Goal: Task Accomplishment & Management: Use online tool/utility

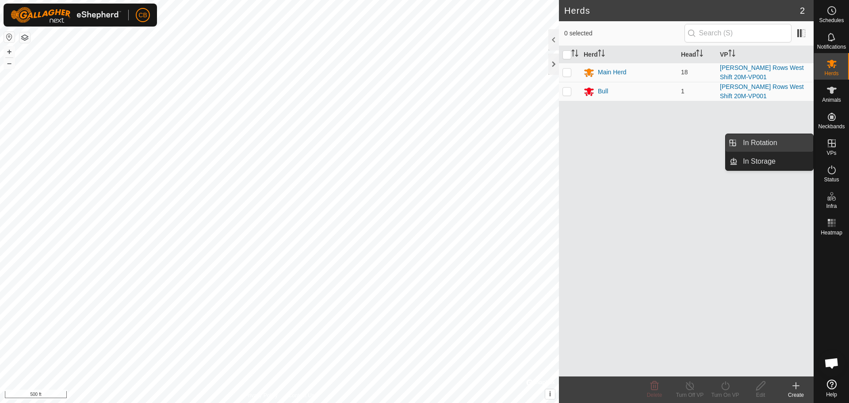
click at [777, 145] on link "In Rotation" at bounding box center [775, 143] width 76 height 18
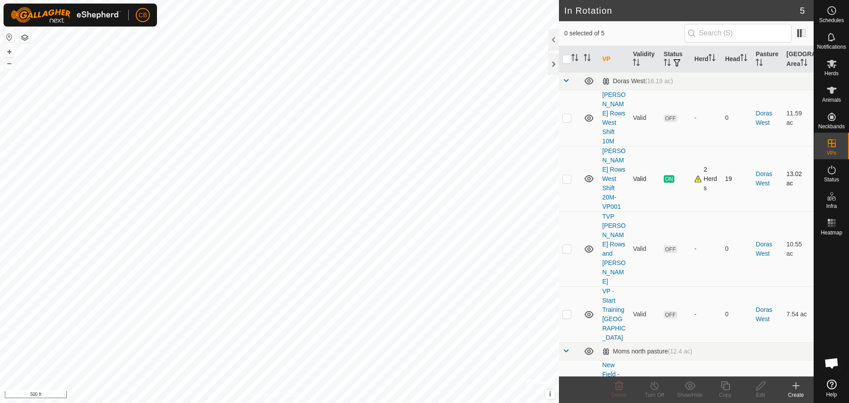
click at [567, 180] on p-checkbox at bounding box center [566, 178] width 9 height 7
checkbox input "true"
click at [726, 386] on icon at bounding box center [725, 385] width 11 height 11
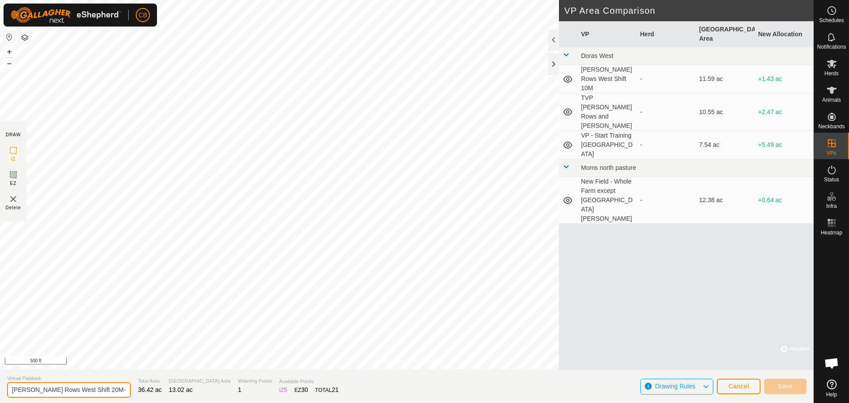
click at [91, 388] on input "[PERSON_NAME] Rows West Shift 20M-VP002" at bounding box center [69, 389] width 124 height 15
type input "[PERSON_NAME] Rows West Shift 30M-VP002"
click at [776, 386] on button "Save" at bounding box center [785, 385] width 42 height 15
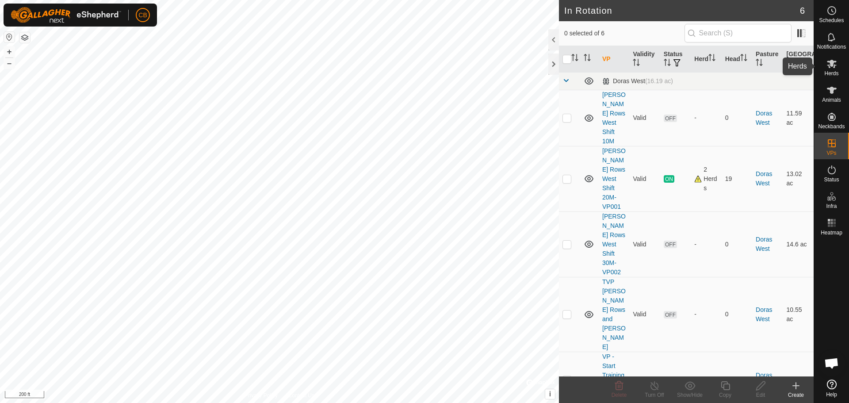
click at [828, 65] on icon at bounding box center [832, 64] width 10 height 8
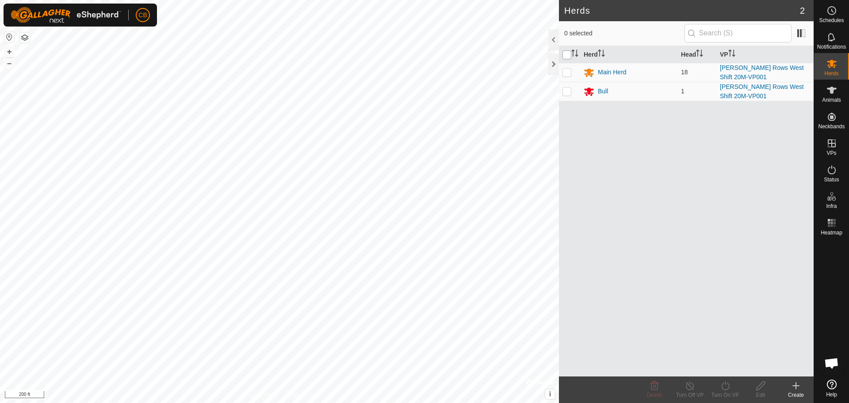
click at [568, 53] on input "checkbox" at bounding box center [566, 54] width 9 height 9
checkbox input "true"
click at [727, 384] on icon at bounding box center [725, 385] width 11 height 11
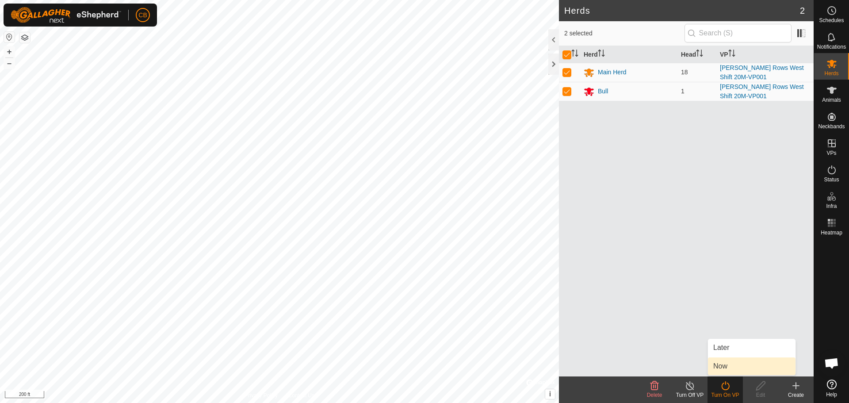
click at [733, 365] on link "Now" at bounding box center [752, 366] width 88 height 18
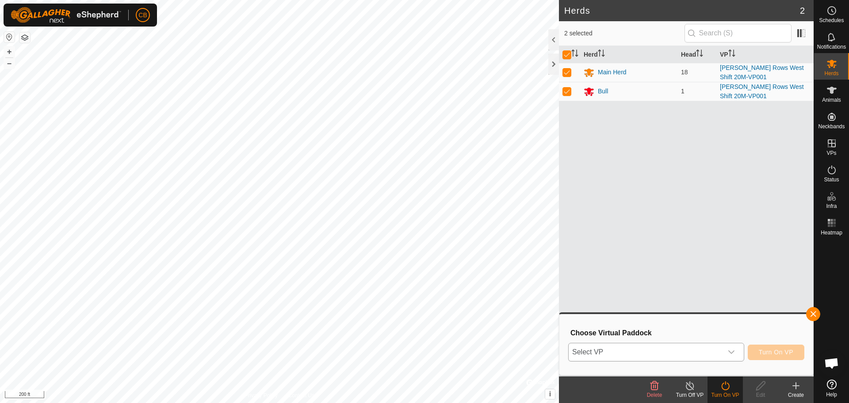
click at [732, 352] on icon "dropdown trigger" at bounding box center [731, 352] width 6 height 4
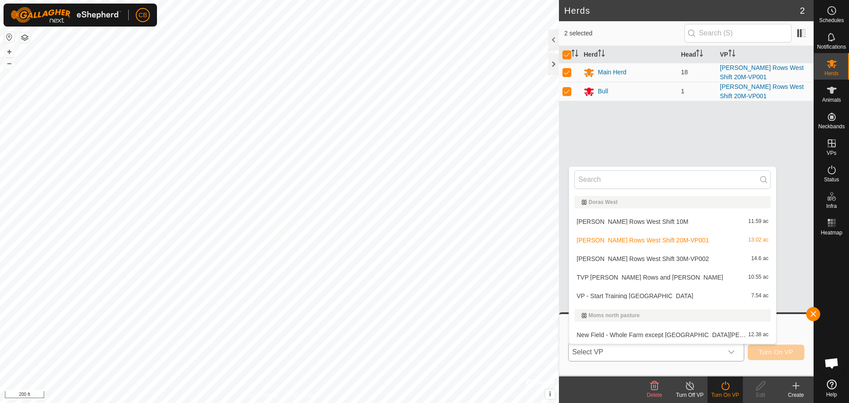
click at [669, 259] on li "[PERSON_NAME] Rows West Shift 30M-VP002 14.6 ac" at bounding box center [672, 259] width 207 height 18
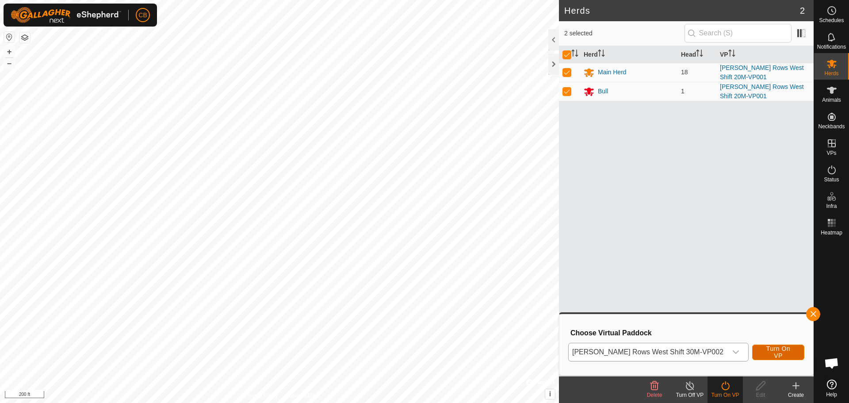
click at [767, 351] on span "Turn On VP" at bounding box center [778, 352] width 30 height 14
